Goal: Check status: Check status

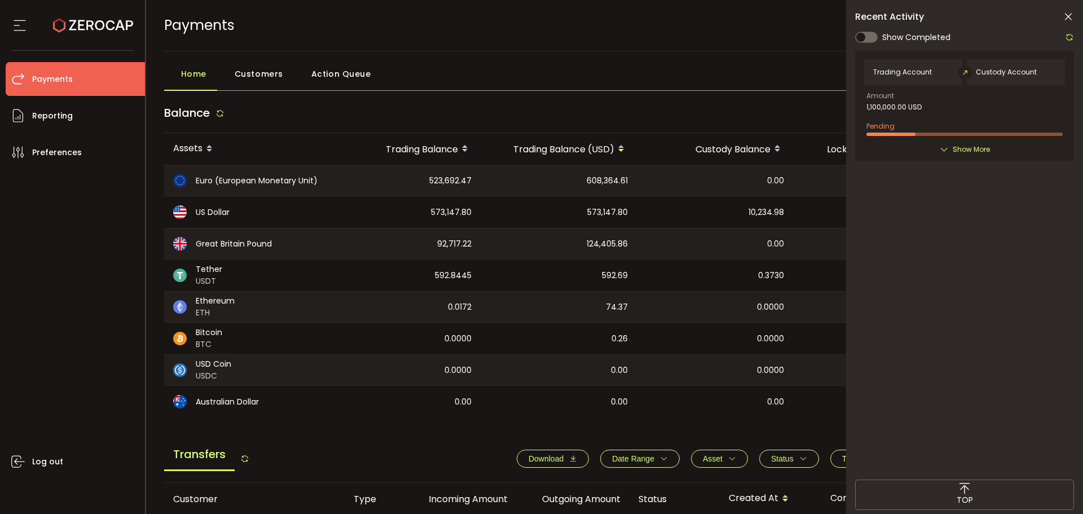
drag, startPoint x: 762, startPoint y: 170, endPoint x: 840, endPoint y: 252, distance: 112.5
click at [762, 172] on div "0.00" at bounding box center [715, 180] width 156 height 30
click at [722, 90] on div "Home Customers Action Queue" at bounding box center [615, 77] width 902 height 28
click at [76, 28] on icon at bounding box center [93, 25] width 80 height 80
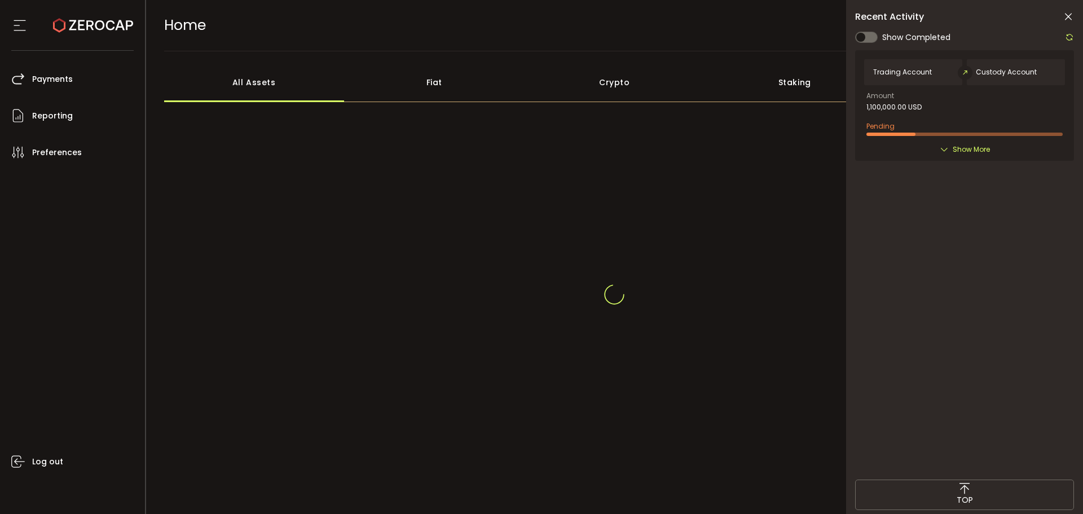
click at [1065, 19] on icon at bounding box center [1068, 16] width 11 height 11
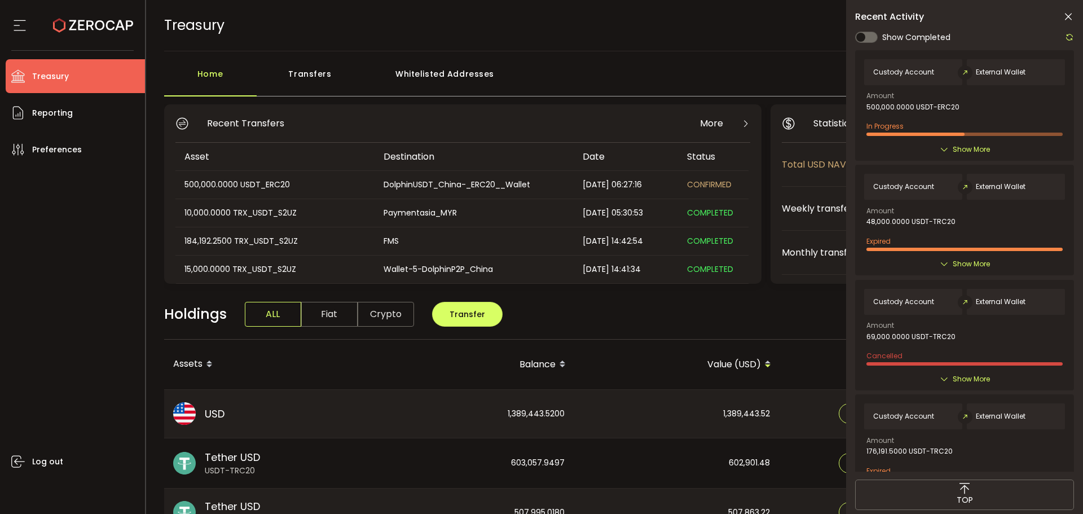
click at [734, 65] on div "Home Transfers Whitelisted Addresses" at bounding box center [615, 80] width 902 height 34
click at [1067, 18] on icon at bounding box center [1068, 16] width 11 height 11
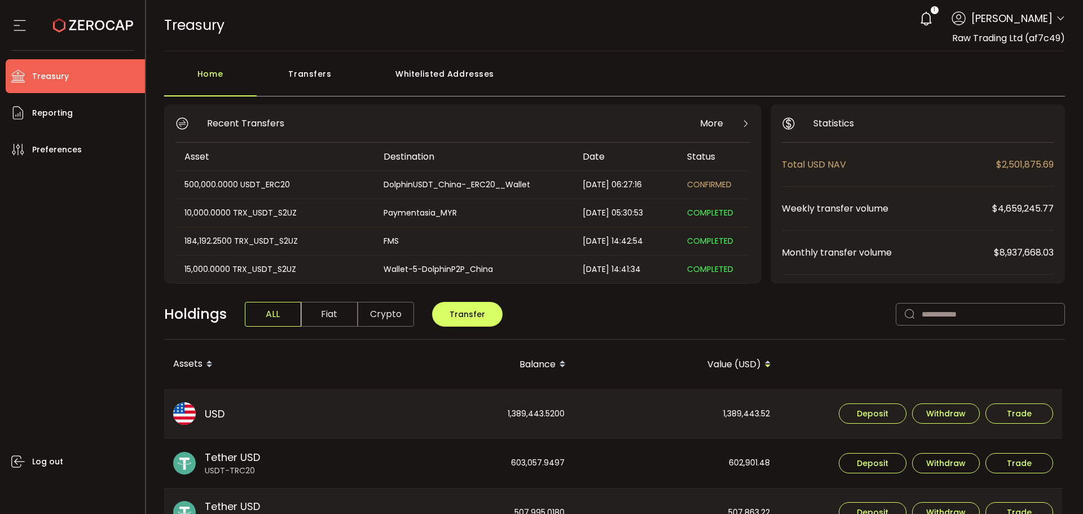
drag, startPoint x: 502, startPoint y: 79, endPoint x: 468, endPoint y: 76, distance: 34.0
click at [489, 78] on div "Home Transfers Whitelisted Addresses" at bounding box center [615, 80] width 902 height 34
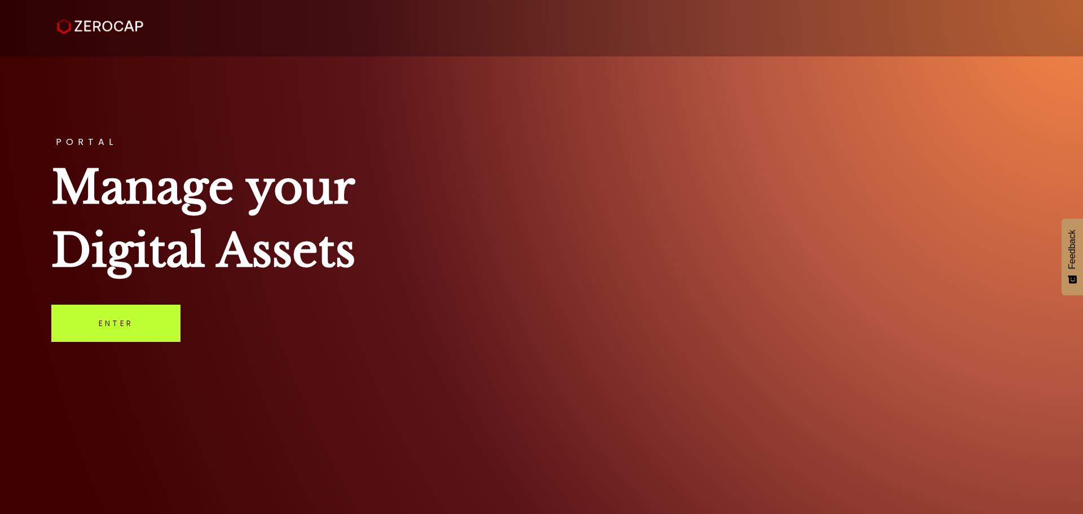
click at [146, 325] on link "Enter" at bounding box center [115, 323] width 129 height 37
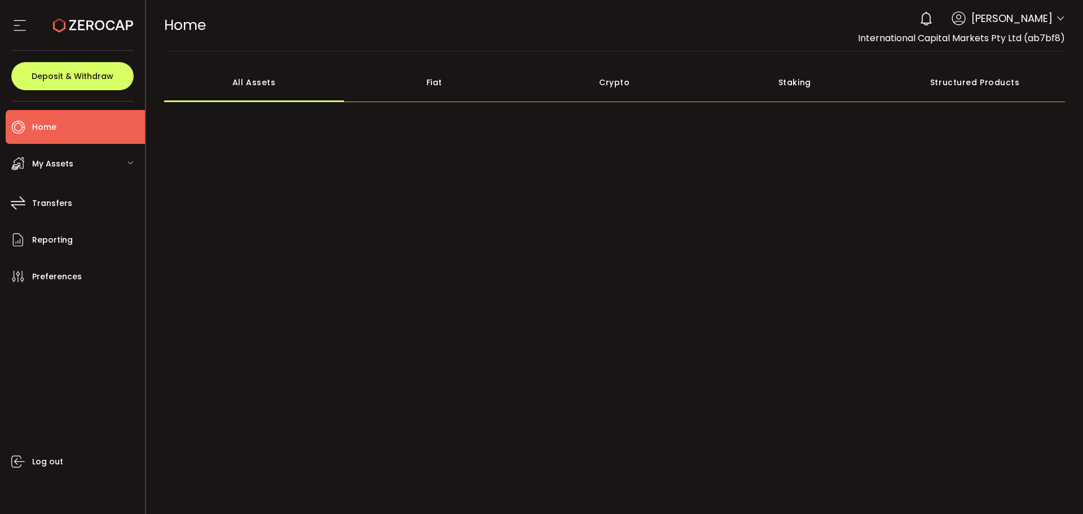
click at [1059, 16] on icon at bounding box center [1060, 18] width 9 height 9
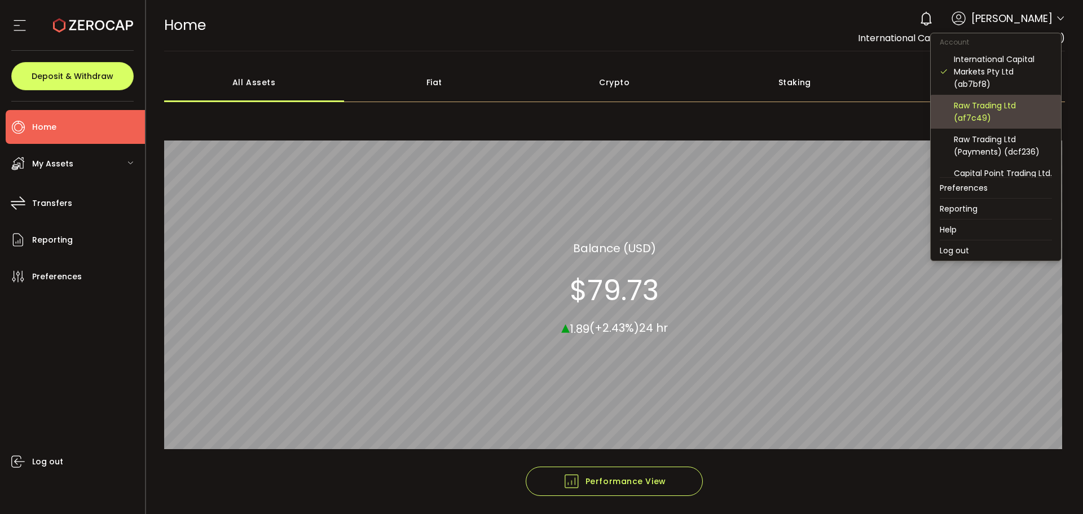
click at [985, 124] on div "Raw Trading Ltd (af7c49)" at bounding box center [996, 112] width 112 height 34
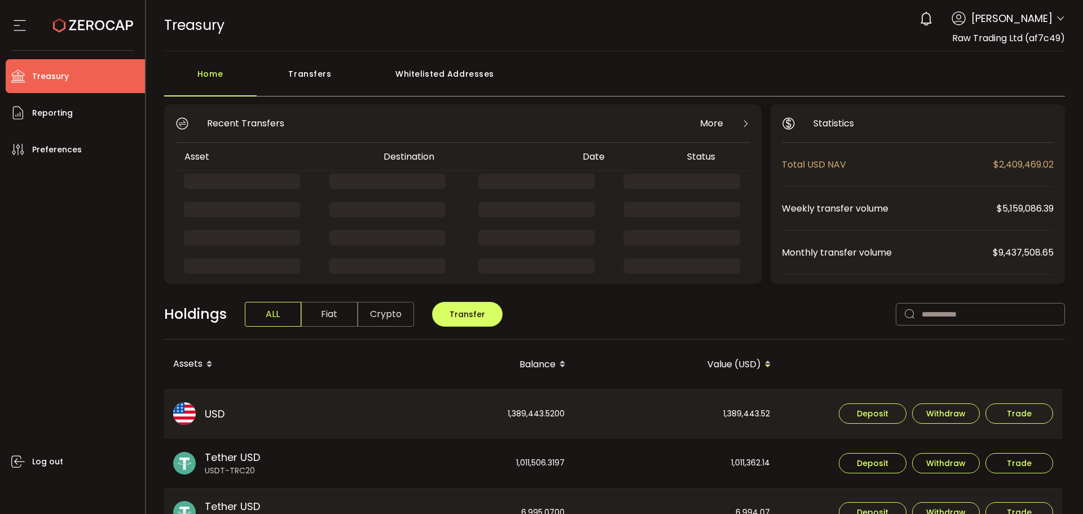
click at [1051, 20] on div "0 [PERSON_NAME] Account International Capital Markets Pty Ltd (ab7bf8) Raw Trad…" at bounding box center [989, 18] width 151 height 25
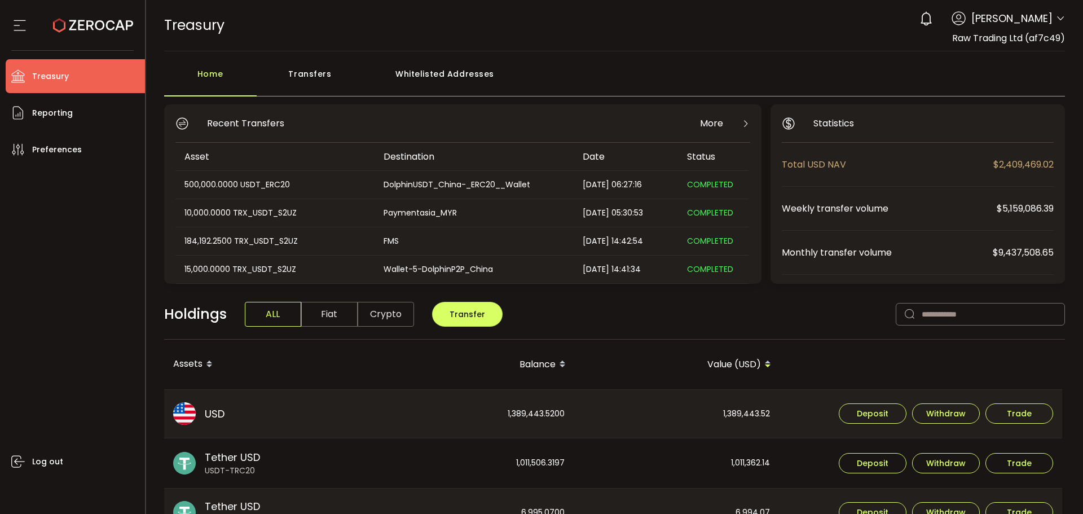
click at [1061, 12] on div "0 Aaditya Achreja Account International Capital Markets Pty Ltd (ab7bf8) Raw Tr…" at bounding box center [989, 18] width 151 height 25
click at [1058, 15] on icon at bounding box center [1060, 18] width 9 height 9
click at [1056, 20] on icon at bounding box center [1060, 18] width 9 height 9
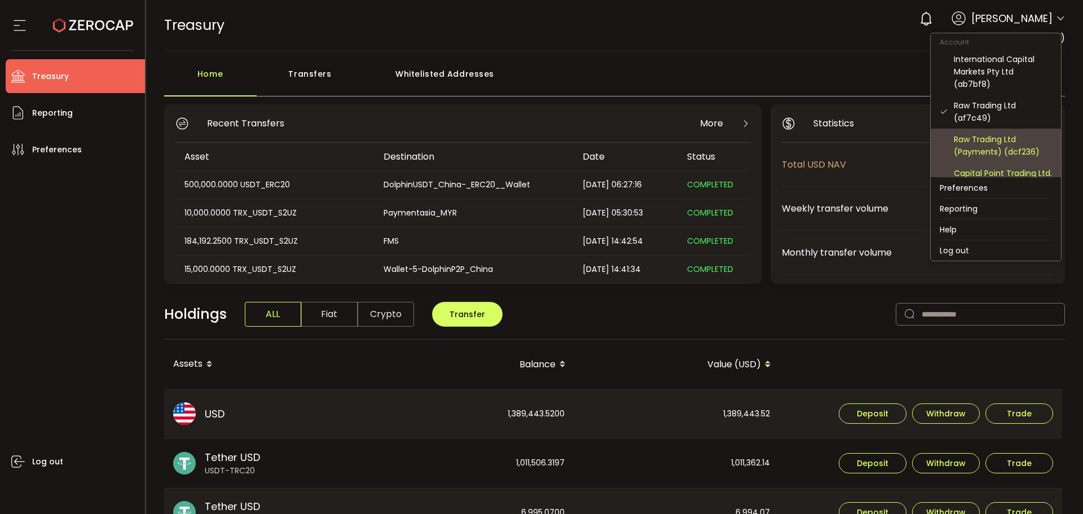
drag, startPoint x: 991, startPoint y: 142, endPoint x: 982, endPoint y: 174, distance: 33.4
click at [991, 143] on div "Raw Trading Ltd (Payments) (dcf236)" at bounding box center [1003, 145] width 98 height 25
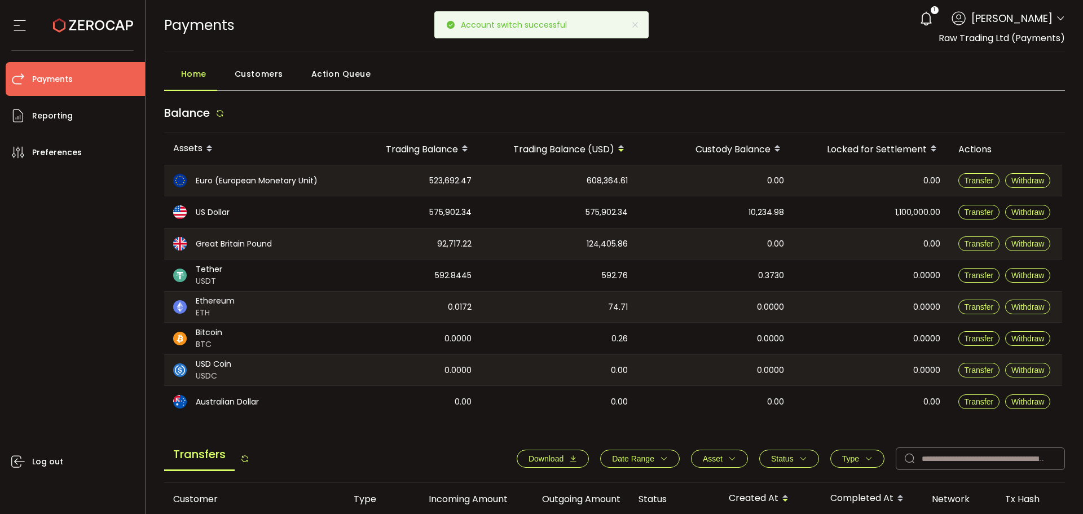
drag, startPoint x: 888, startPoint y: 212, endPoint x: 930, endPoint y: 214, distance: 41.8
click at [930, 213] on div "1,100,000.00" at bounding box center [871, 212] width 156 height 32
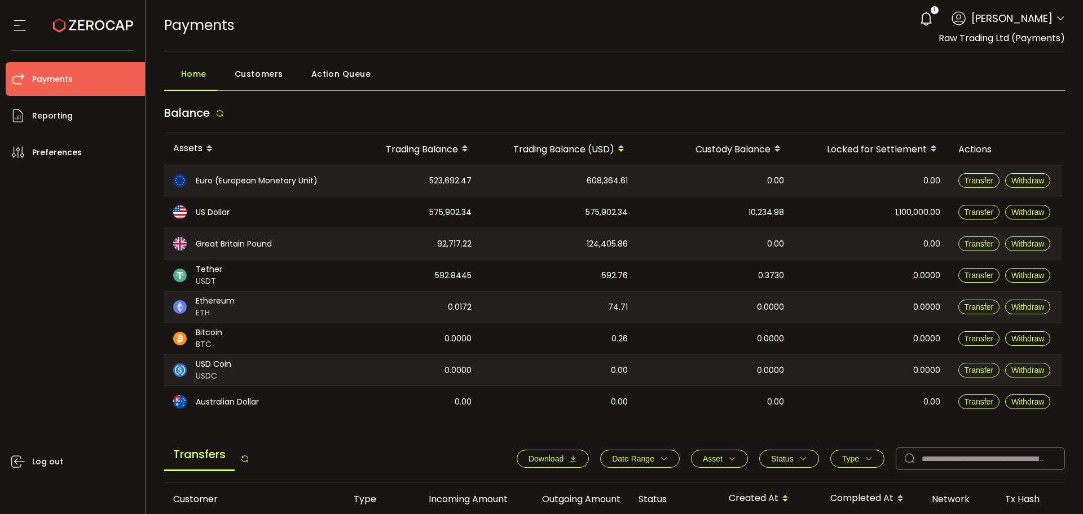
drag, startPoint x: 828, startPoint y: 180, endPoint x: 823, endPoint y: 135, distance: 45.4
click at [828, 175] on div "0.00" at bounding box center [871, 180] width 156 height 30
click at [823, 133] on div "Balance" at bounding box center [615, 116] width 902 height 34
click at [203, 13] on div "PAYMENTS Buy Power $0.00 USD Payments Payments Your verification is pending 0 A…" at bounding box center [615, 25] width 902 height 51
click at [201, 21] on span "Payments" at bounding box center [199, 25] width 71 height 20
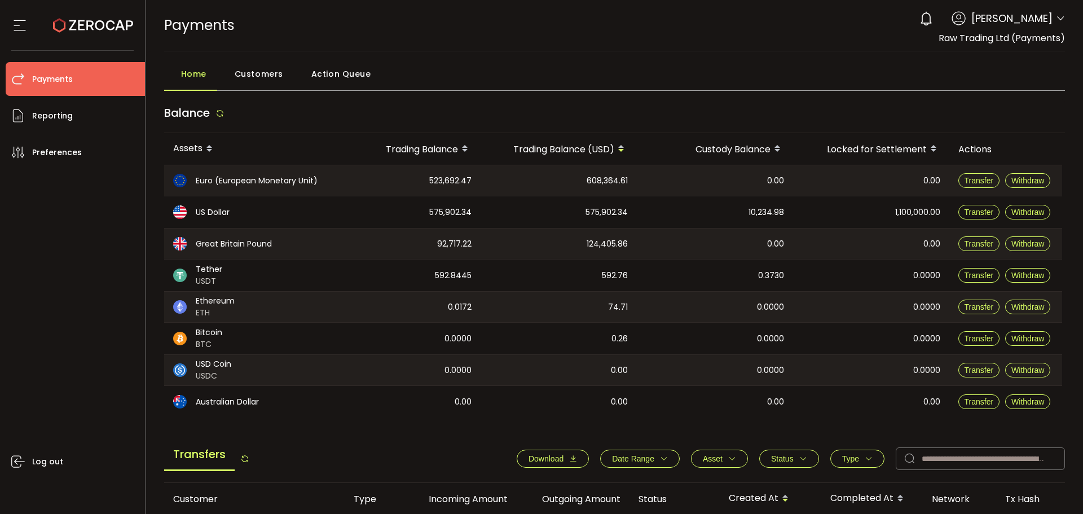
click at [194, 18] on span "Payments" at bounding box center [199, 25] width 71 height 20
drag, startPoint x: 795, startPoint y: 210, endPoint x: 808, endPoint y: 199, distance: 16.8
click at [688, 211] on tr "US Dollar 582,735.05 582,735.05 1,110,234.98 0.00 Transfer Withdraw" at bounding box center [613, 212] width 898 height 32
click at [813, 199] on div "0.00" at bounding box center [871, 212] width 156 height 32
drag, startPoint x: 807, startPoint y: 221, endPoint x: 736, endPoint y: 215, distance: 70.8
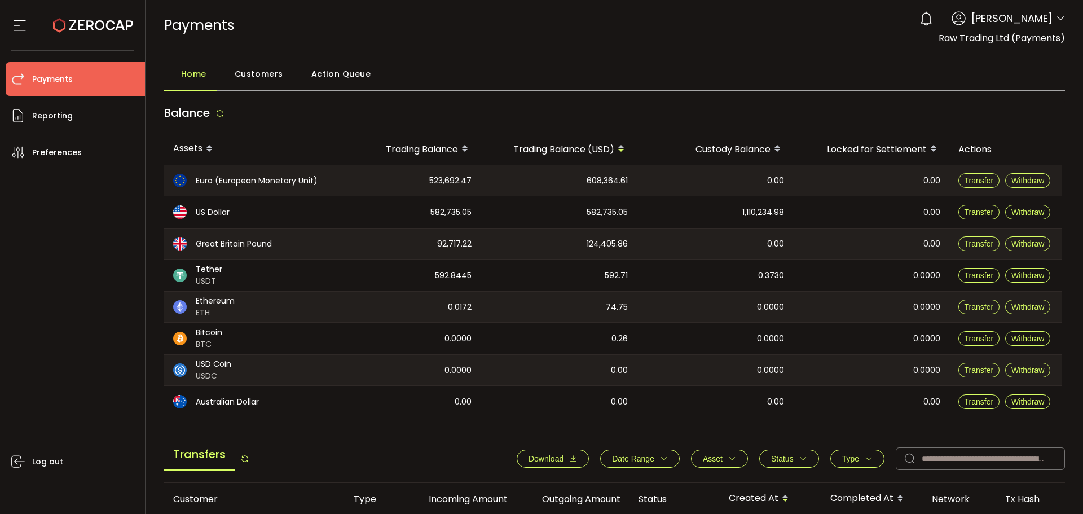
click at [736, 215] on tr "US Dollar 582,735.05 582,735.05 1,110,234.98 0.00 Transfer Withdraw" at bounding box center [613, 212] width 898 height 32
click at [797, 193] on div "0.00" at bounding box center [871, 180] width 156 height 30
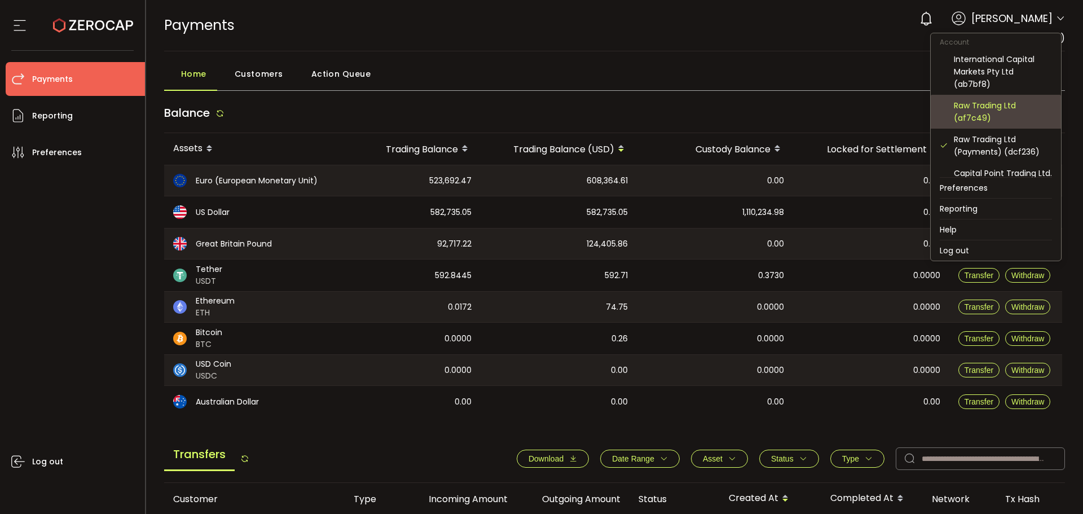
click at [1017, 109] on div "Raw Trading Ltd (af7c49)" at bounding box center [1003, 111] width 98 height 25
